Goal: Task Accomplishment & Management: Complete application form

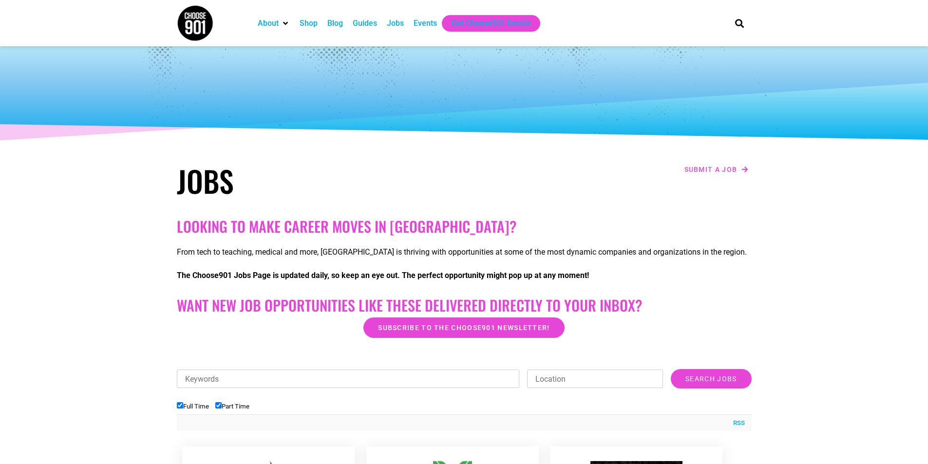
click at [180, 408] on input "Full Time" at bounding box center [180, 405] width 6 height 6
checkbox input "false"
click at [221, 381] on input "Keywords" at bounding box center [348, 379] width 343 height 19
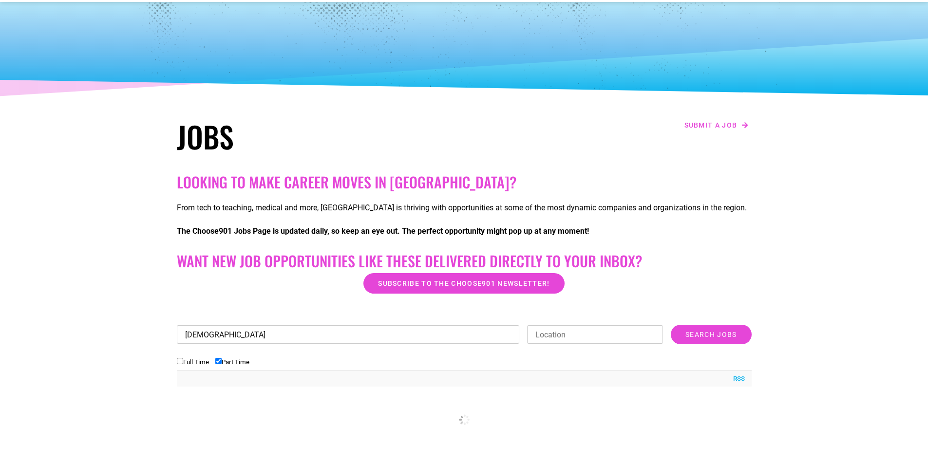
scroll to position [97, 0]
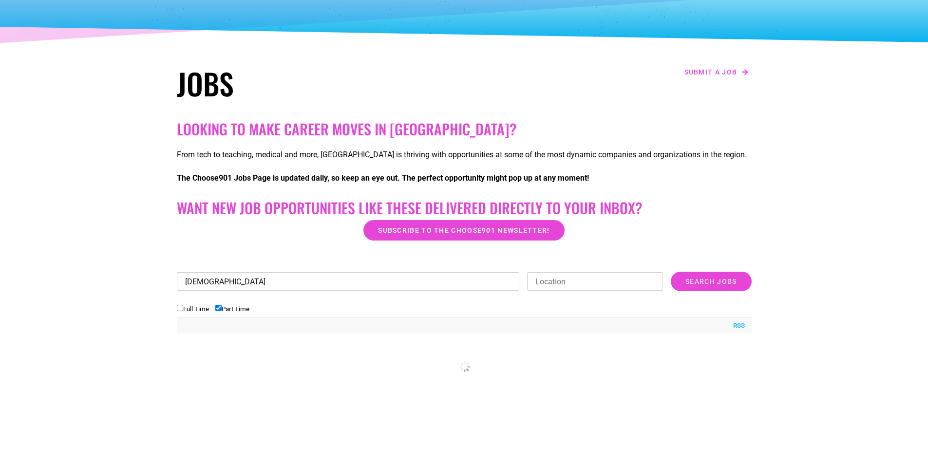
type input "17 years old"
click at [574, 279] on input "Location" at bounding box center [595, 281] width 136 height 19
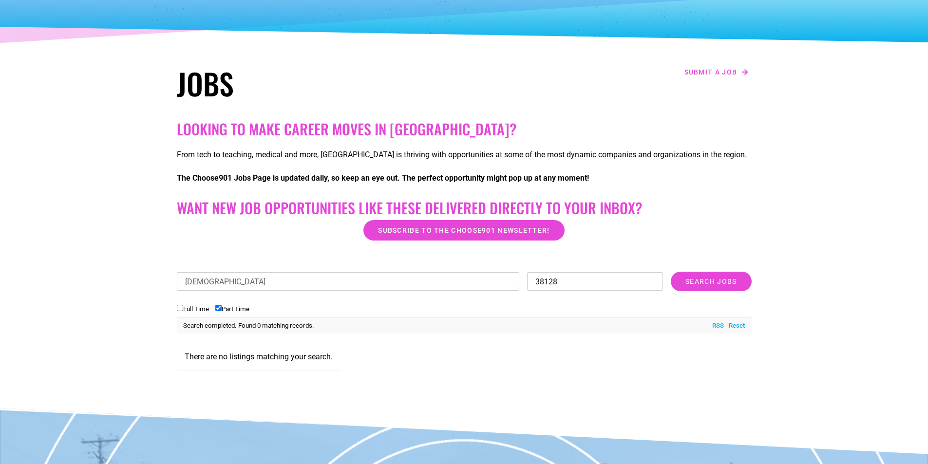
type input "38128"
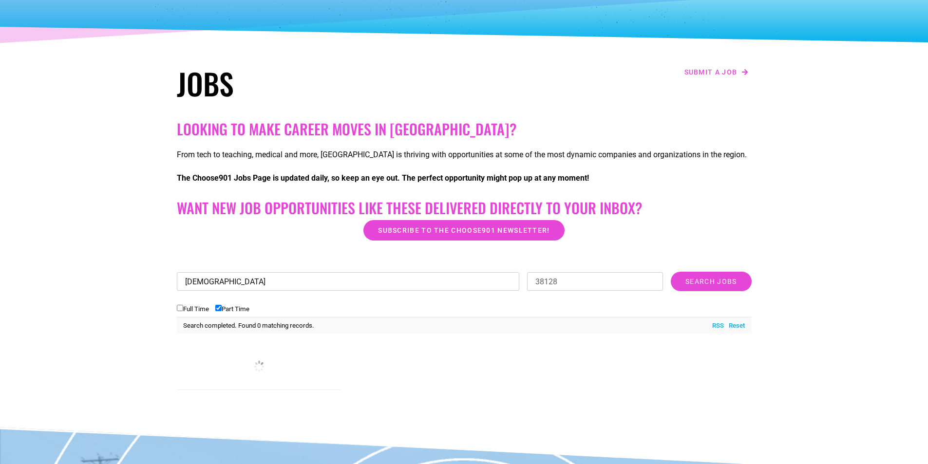
click at [403, 284] on input "17 years old" at bounding box center [348, 281] width 343 height 19
type input "1"
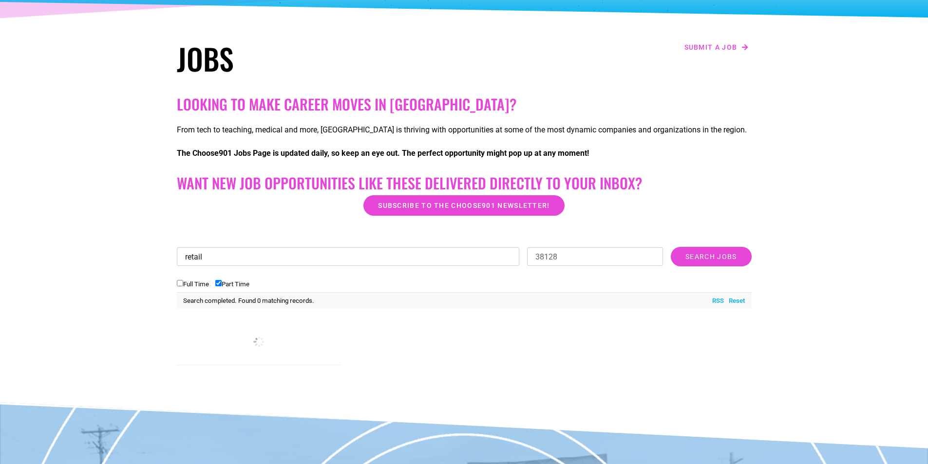
scroll to position [146, 0]
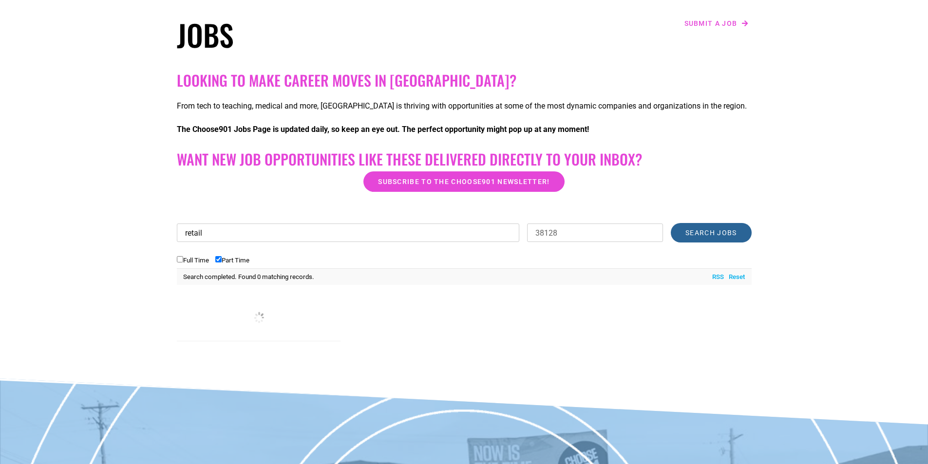
type input "retail"
click at [710, 233] on input "Search Jobs" at bounding box center [711, 232] width 80 height 19
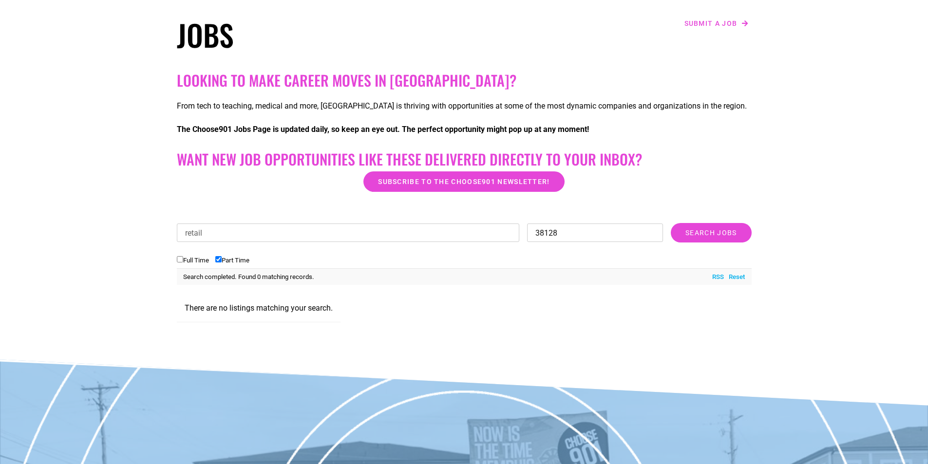
drag, startPoint x: 567, startPoint y: 232, endPoint x: 523, endPoint y: 235, distance: 43.9
click at [523, 235] on div "Keywords retail Location 38128 Category Administrative Communication Counseling…" at bounding box center [464, 237] width 575 height 29
type input "m"
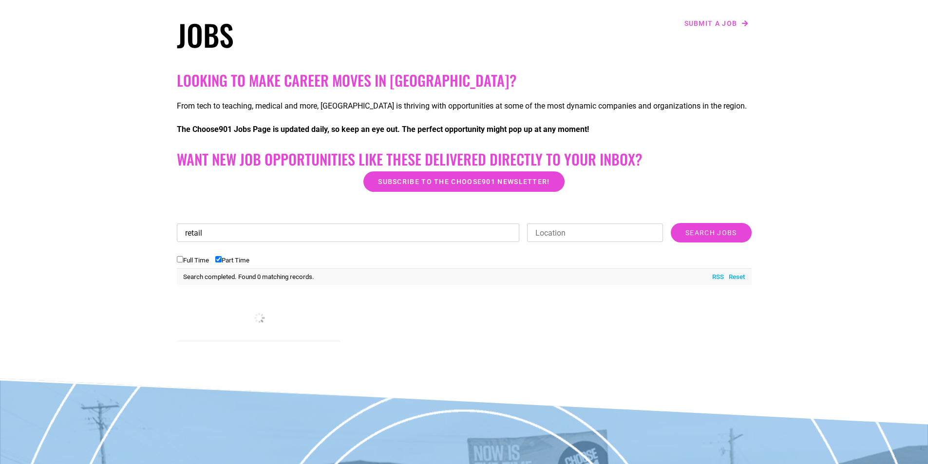
drag, startPoint x: 247, startPoint y: 233, endPoint x: 133, endPoint y: 259, distance: 116.0
click at [135, 261] on section "Looking to make career moves in Memphis? From tech to teaching, medical and mor…" at bounding box center [464, 210] width 928 height 287
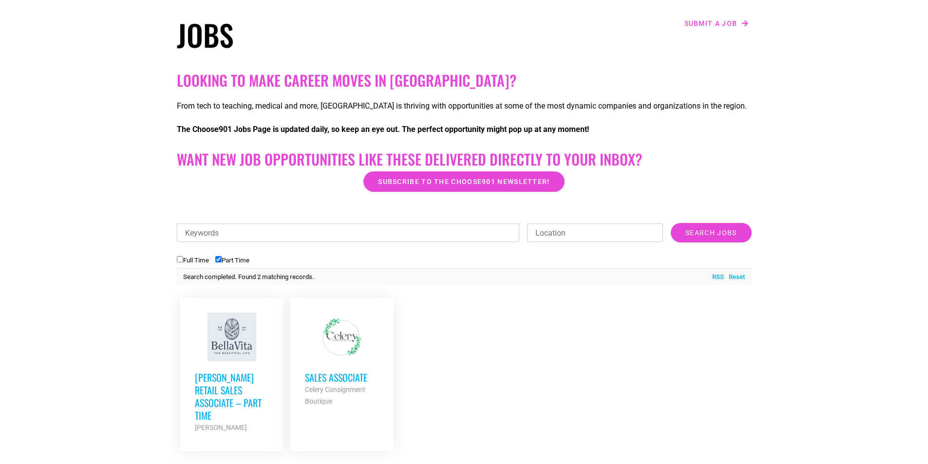
scroll to position [244, 0]
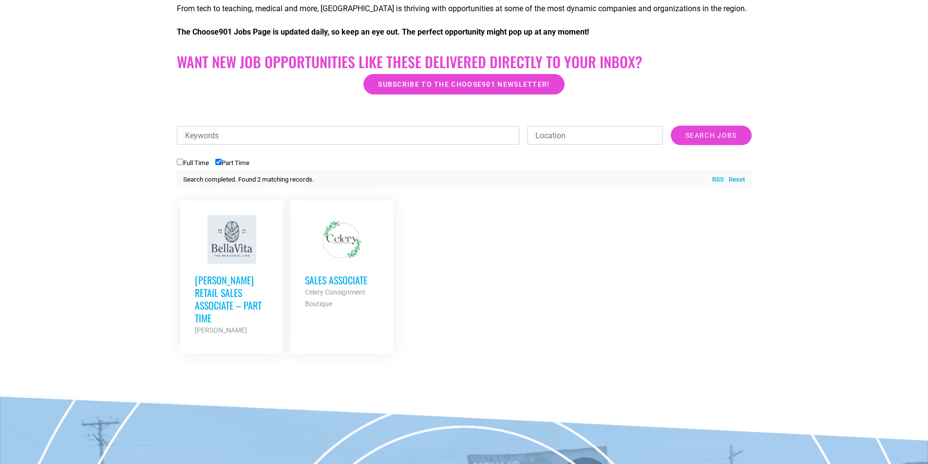
click at [229, 283] on ul "Bella Vita Retail Sales Associate – Part Time Bella Vita Partner Org Part Time …" at bounding box center [349, 277] width 344 height 160
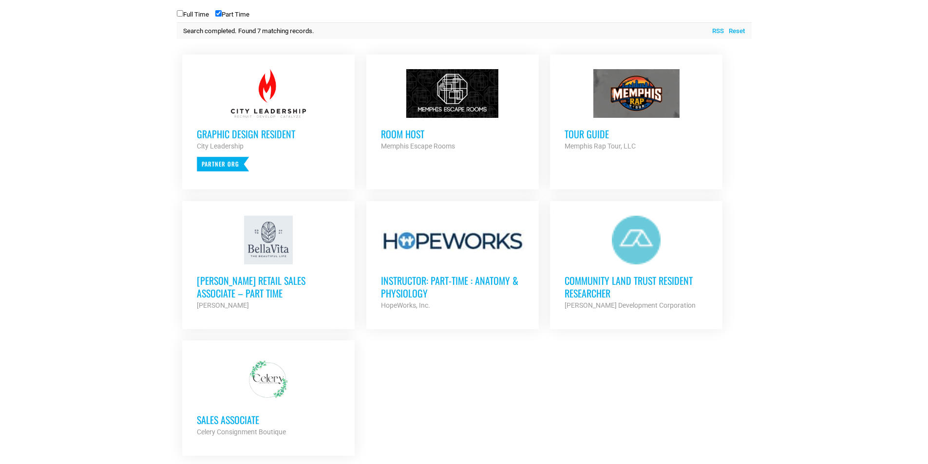
scroll to position [438, 0]
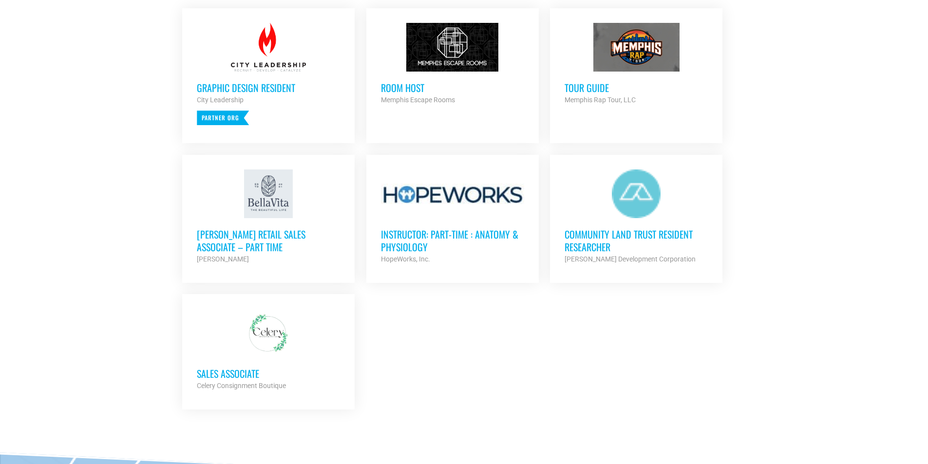
click at [210, 234] on h3 "[PERSON_NAME] Retail Sales Associate – Part Time" at bounding box center [268, 240] width 143 height 25
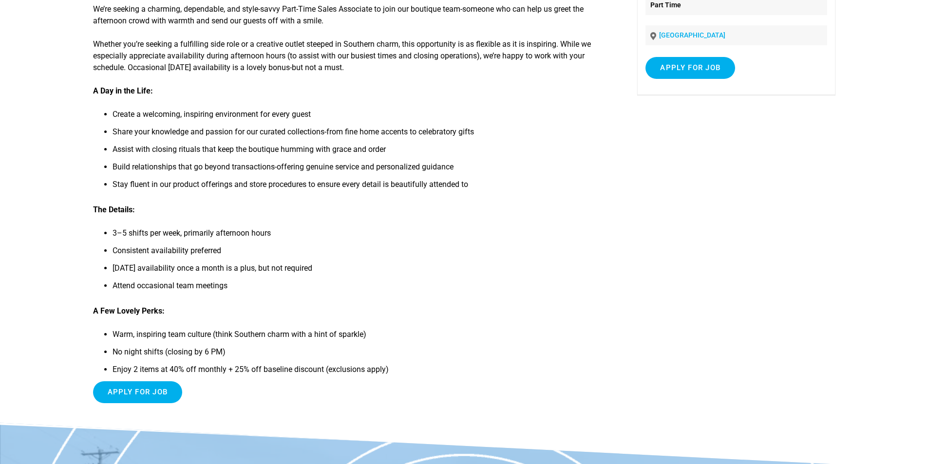
scroll to position [195, 0]
